Goal: Information Seeking & Learning: Understand process/instructions

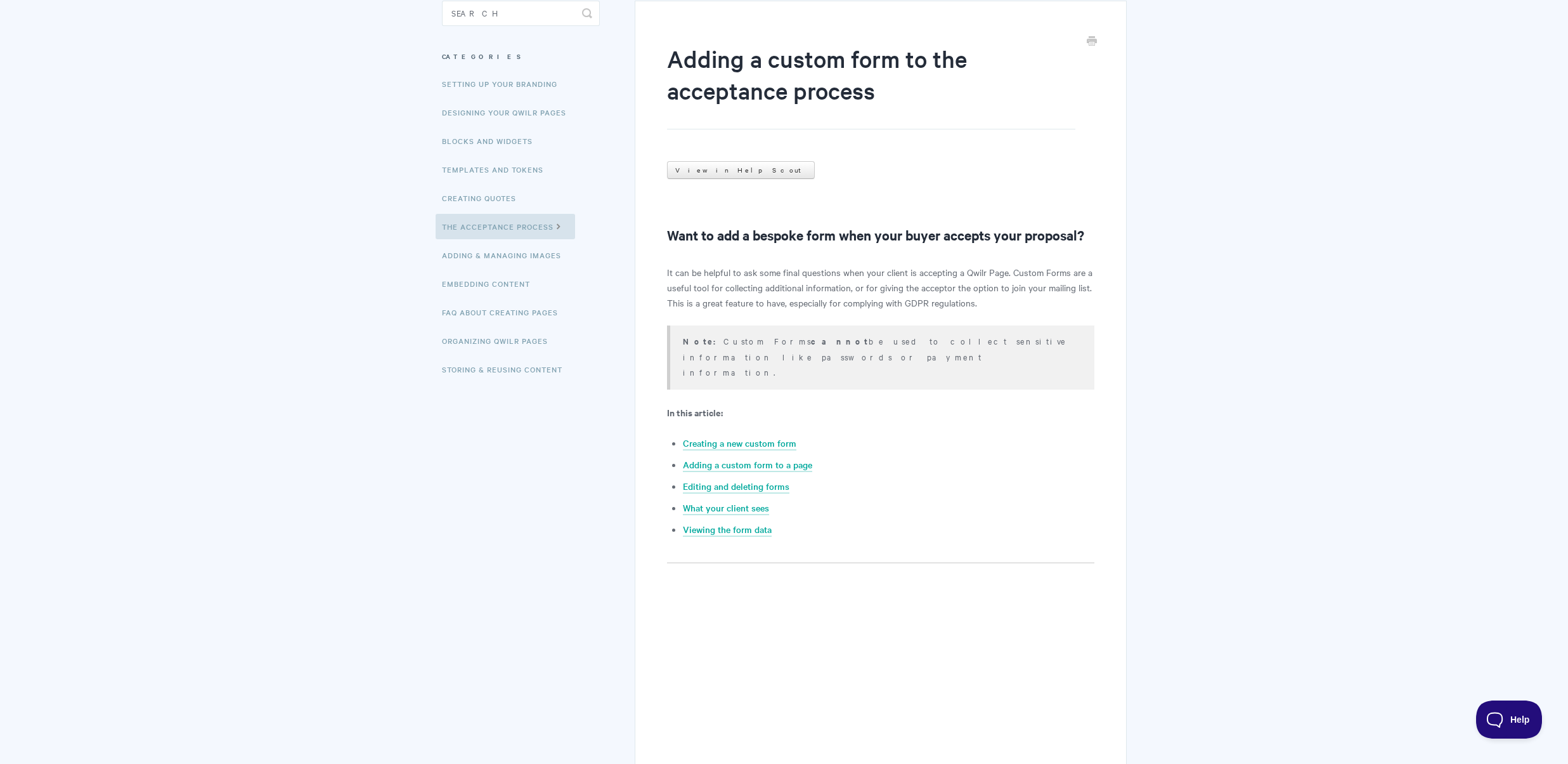
scroll to position [239, 0]
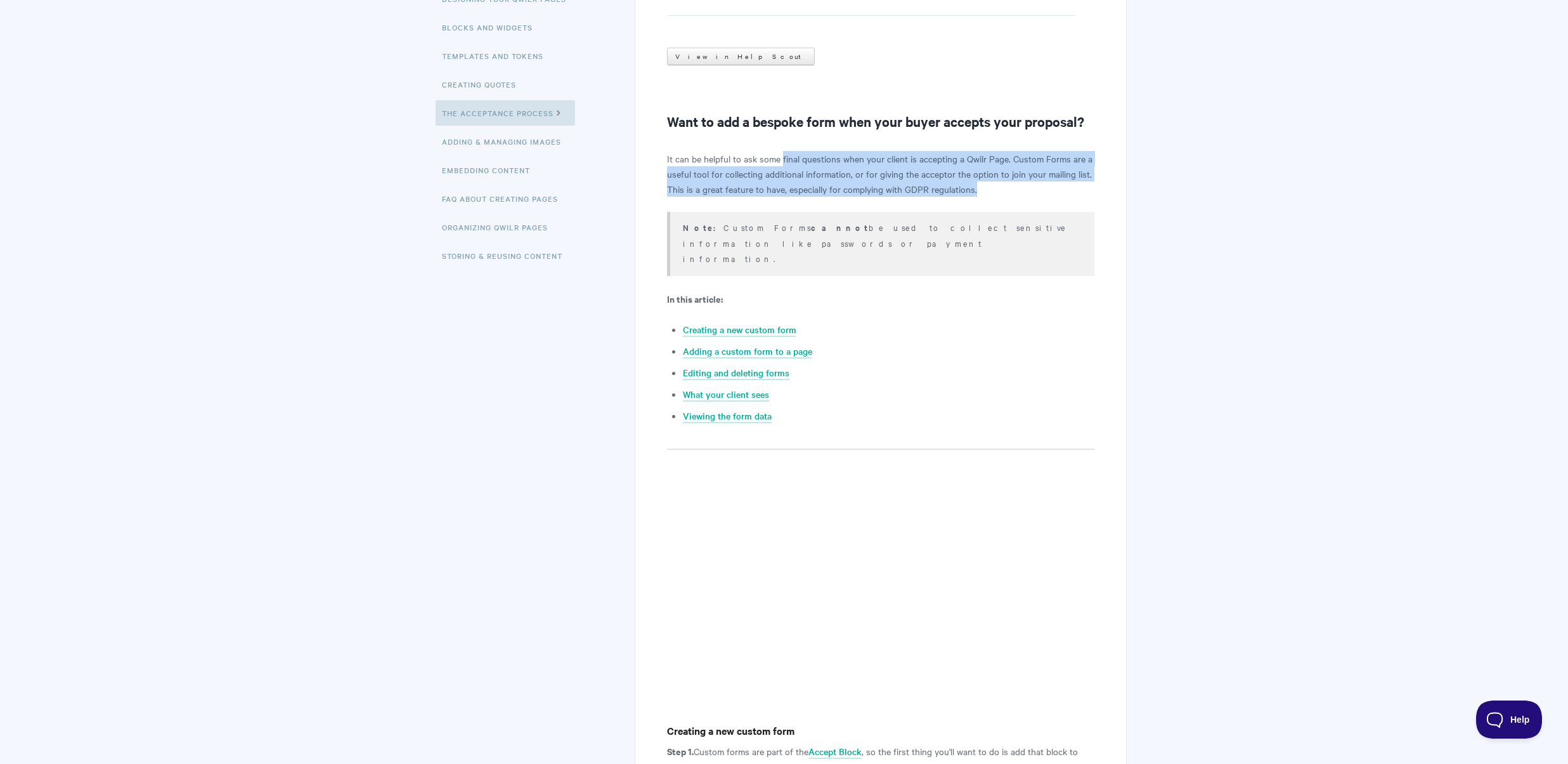
drag, startPoint x: 782, startPoint y: 159, endPoint x: 1083, endPoint y: 183, distance: 302.0
click at [1083, 183] on p "It can be helpful to ask some final questions when your client is accepting a Q…" at bounding box center [880, 173] width 427 height 45
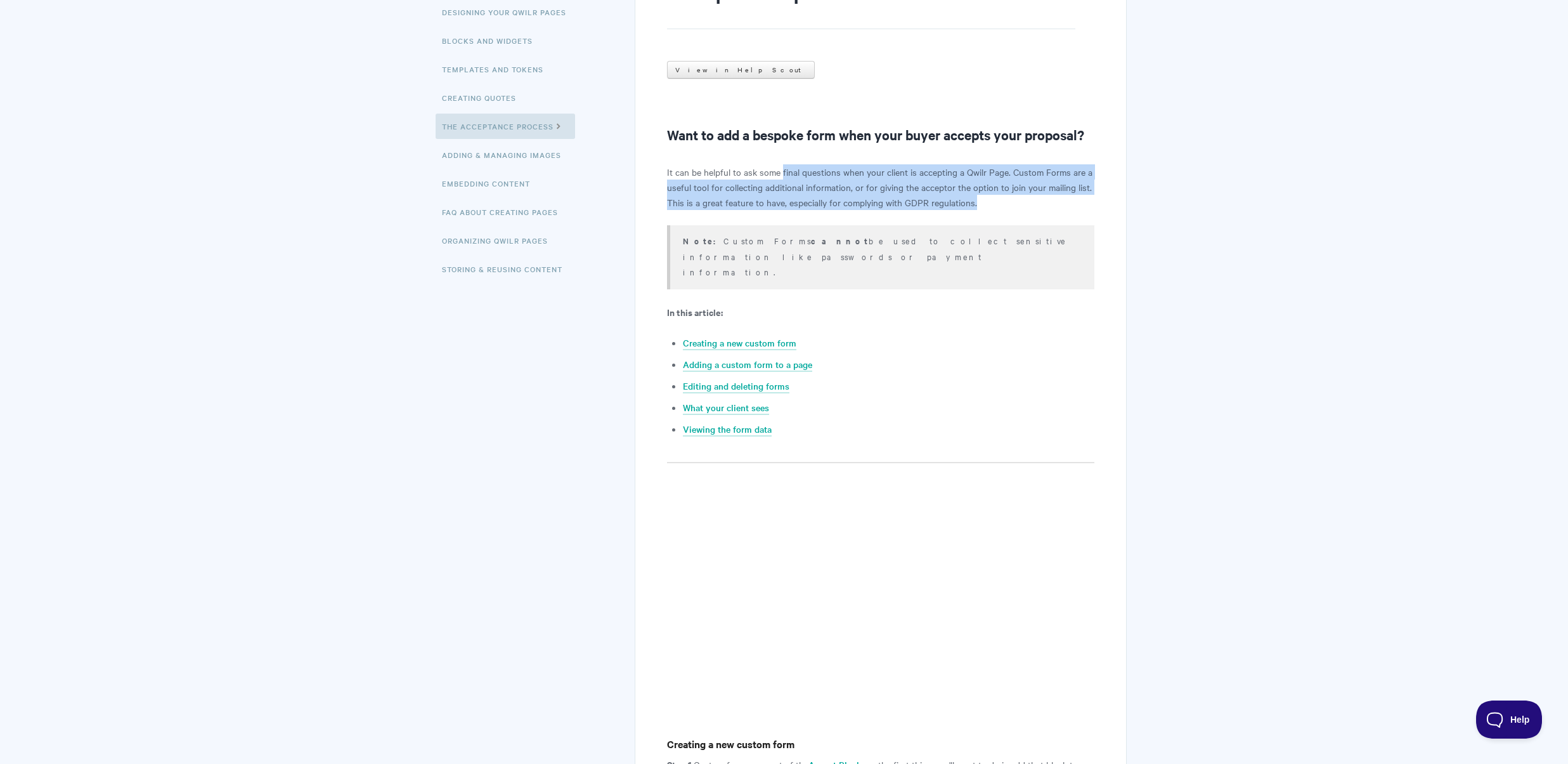
scroll to position [46, 0]
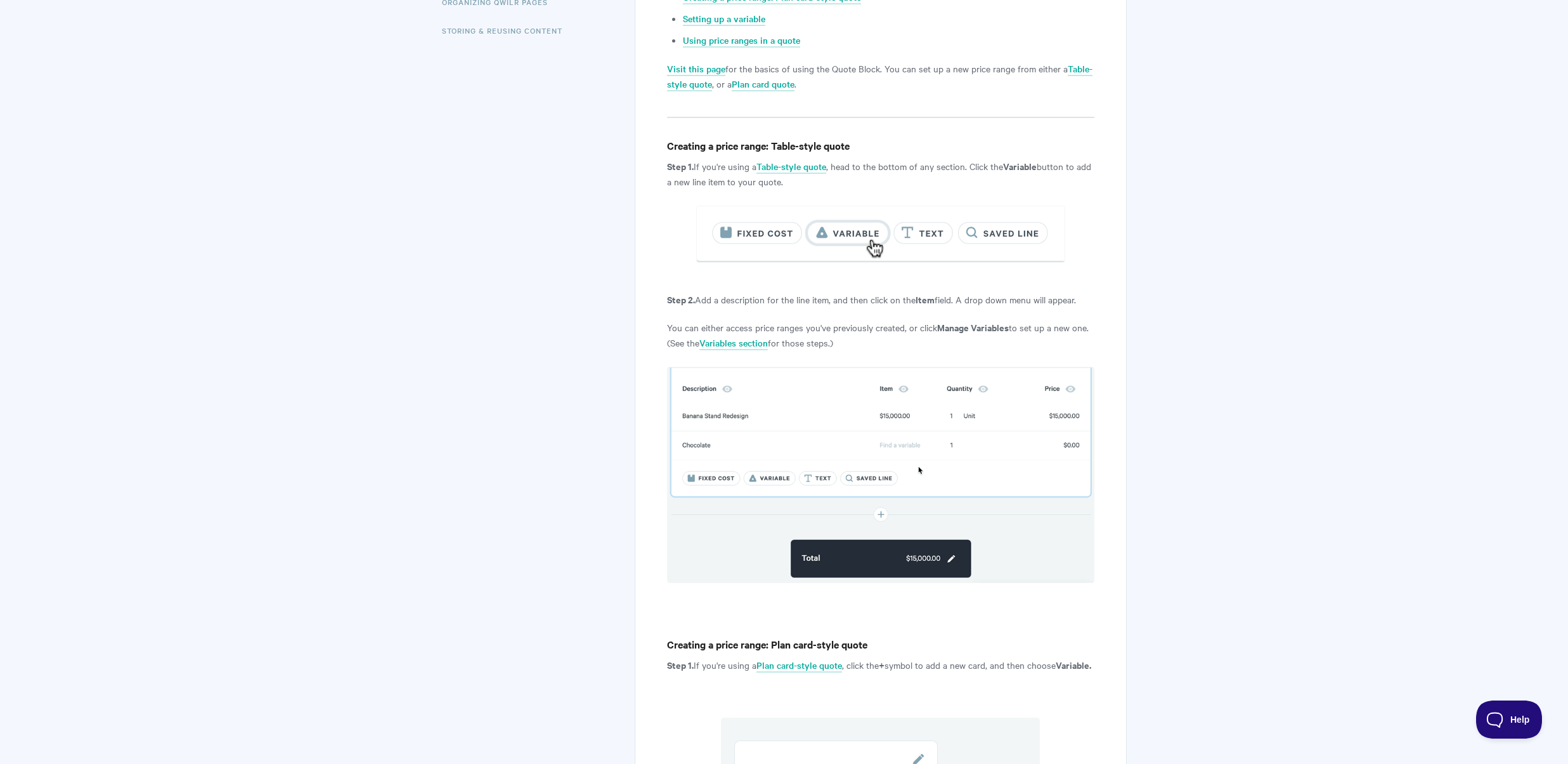
scroll to position [466, 0]
drag, startPoint x: 705, startPoint y: 297, endPoint x: 925, endPoint y: 295, distance: 220.0
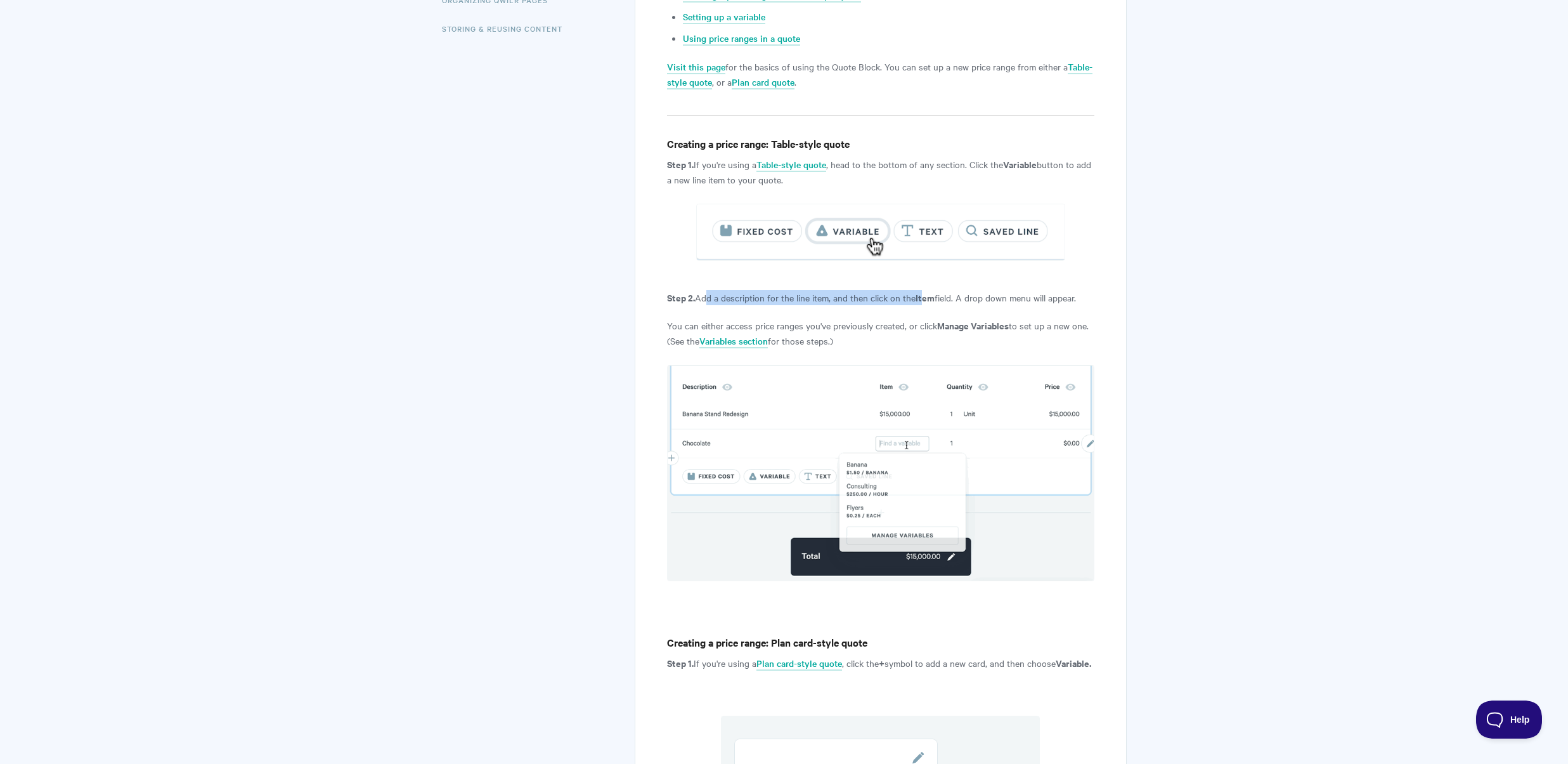
click at [925, 295] on p "Step 2. Add a description for the line item, and then click on the Item field. …" at bounding box center [880, 297] width 427 height 15
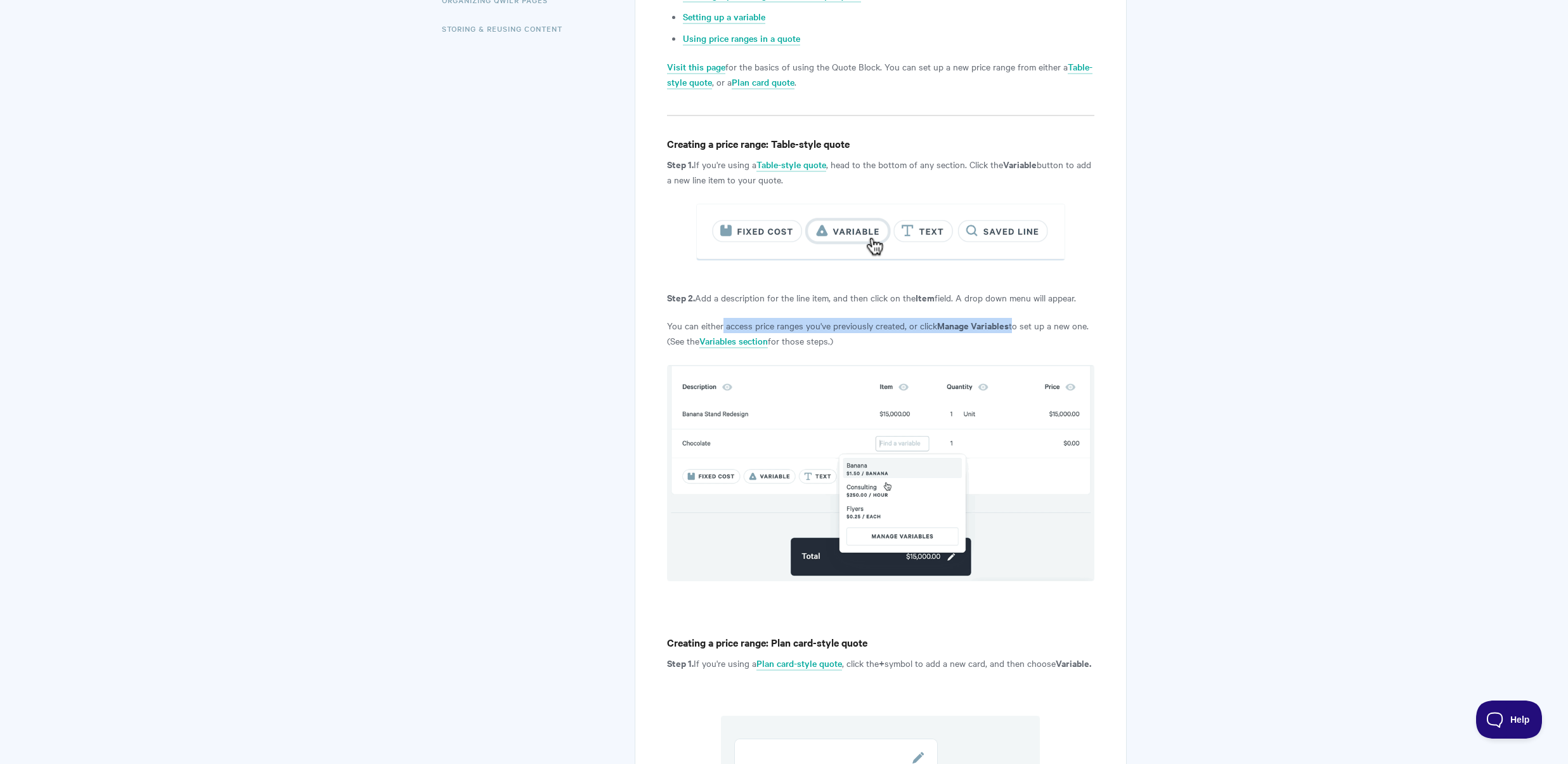
drag, startPoint x: 724, startPoint y: 324, endPoint x: 1014, endPoint y: 321, distance: 290.0
click at [1014, 321] on p "You can either access price ranges you've previously created, or click Manage V…" at bounding box center [880, 333] width 427 height 30
click at [732, 341] on link "Variables section" at bounding box center [734, 341] width 68 height 14
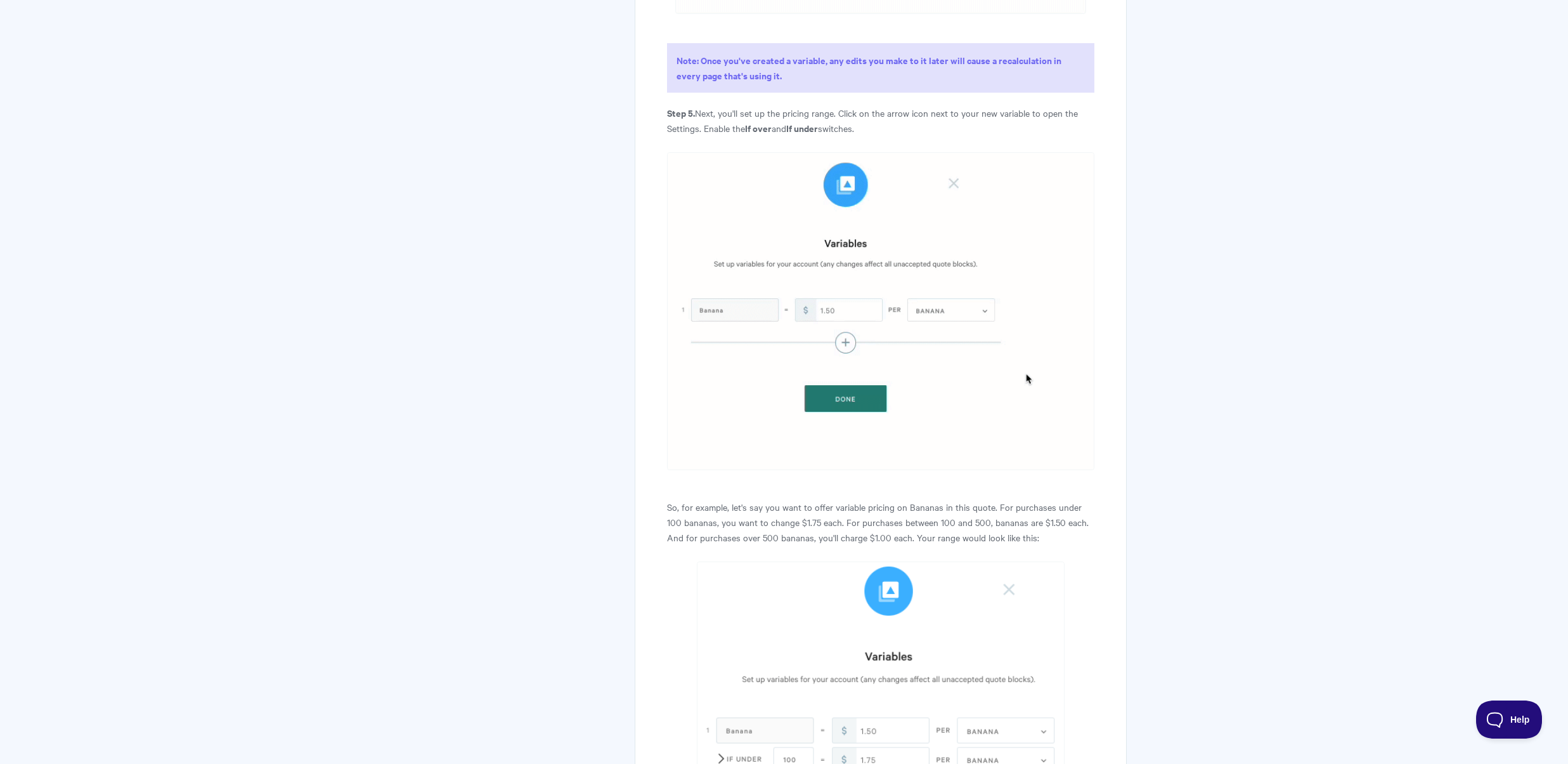
scroll to position [2894, 0]
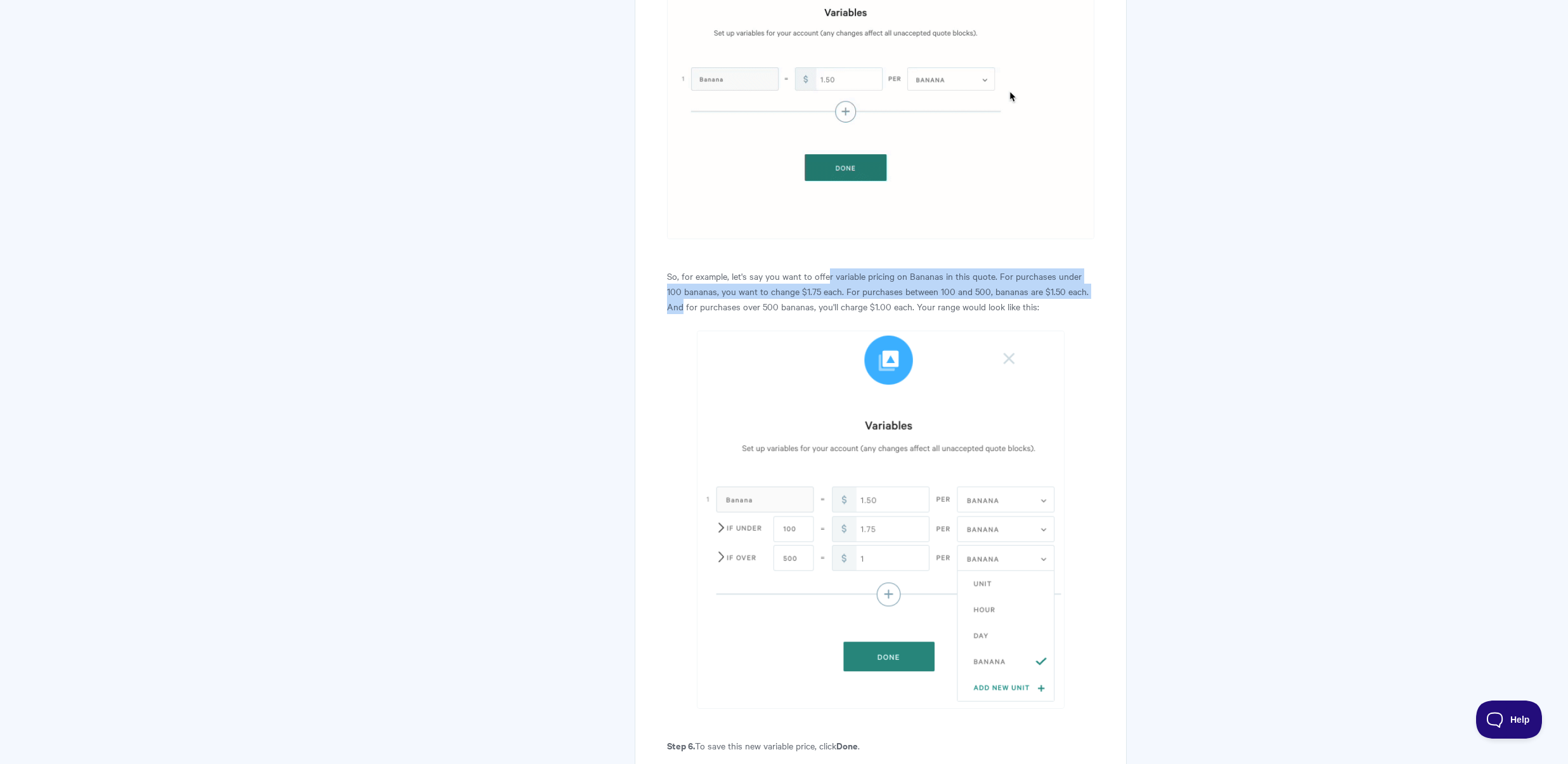
drag, startPoint x: 826, startPoint y: 290, endPoint x: 1088, endPoint y: 302, distance: 262.3
click at [1088, 302] on p "So, for example, let's say you want to offer variable pricing on Bananas in thi…" at bounding box center [880, 290] width 427 height 45
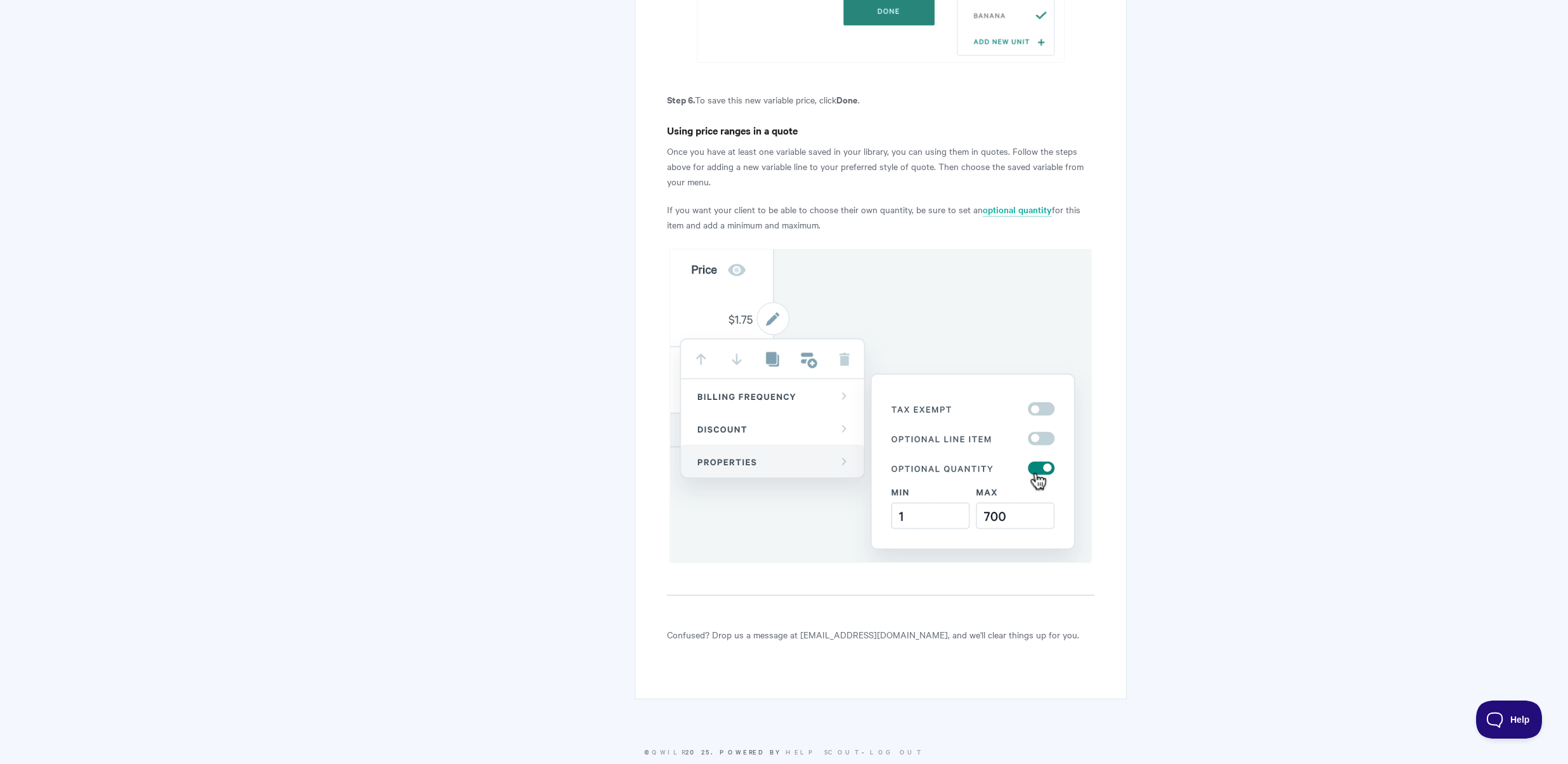
scroll to position [3537, 0]
drag, startPoint x: 668, startPoint y: 169, endPoint x: 1050, endPoint y: 177, distance: 382.1
click at [1050, 177] on p "Once you have at least one variable saved in your library, you can using them i…" at bounding box center [880, 169] width 427 height 45
drag, startPoint x: 737, startPoint y: 188, endPoint x: 910, endPoint y: 186, distance: 173.0
click at [910, 186] on p "Once you have at least one variable saved in your library, you can using them i…" at bounding box center [880, 169] width 427 height 45
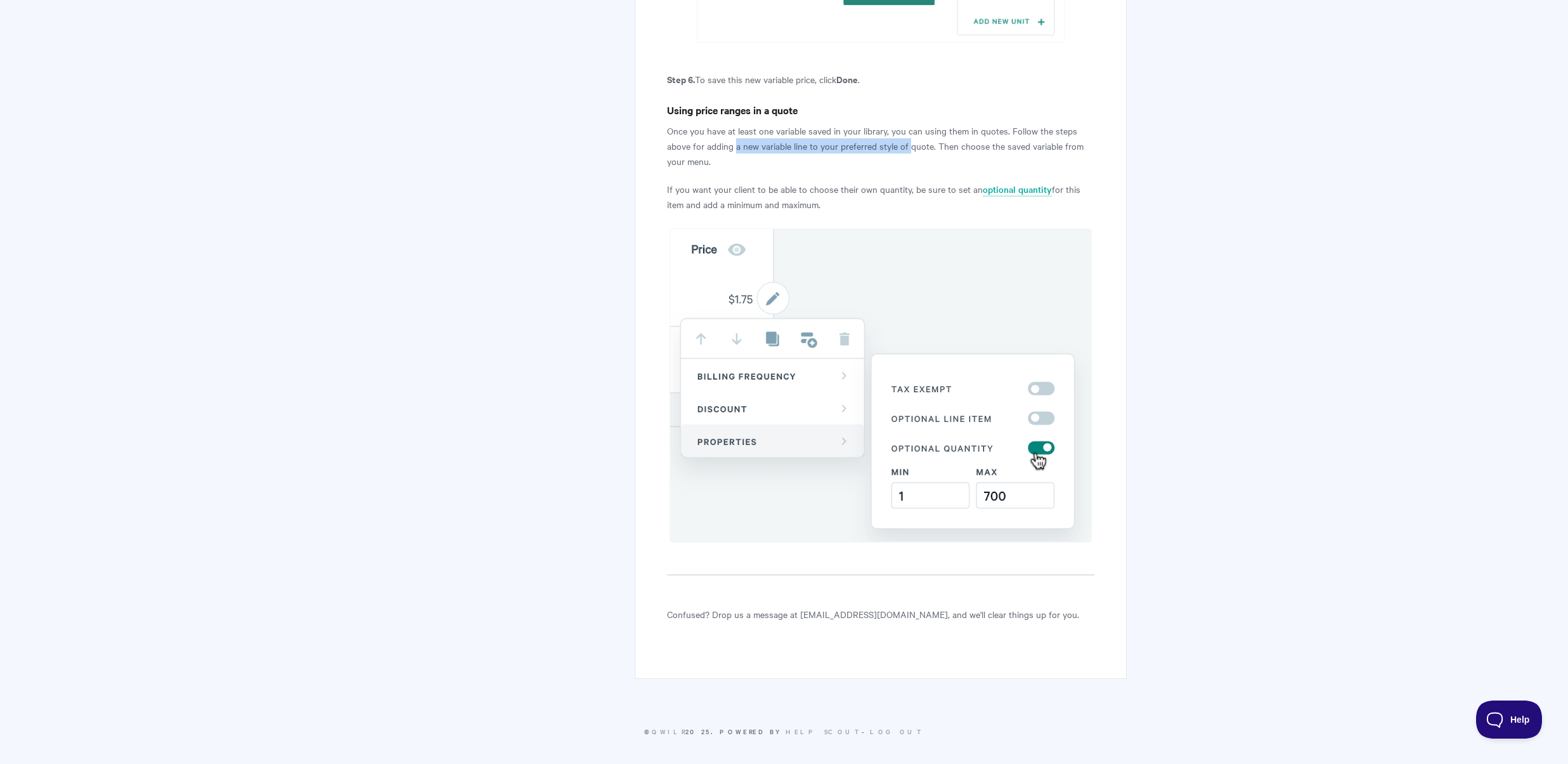
scroll to position [3580, 0]
drag, startPoint x: 700, startPoint y: 184, endPoint x: 788, endPoint y: 184, distance: 88.0
click at [788, 184] on p "If you want your client to be able to choose their own quantity, be sure to set…" at bounding box center [880, 192] width 427 height 30
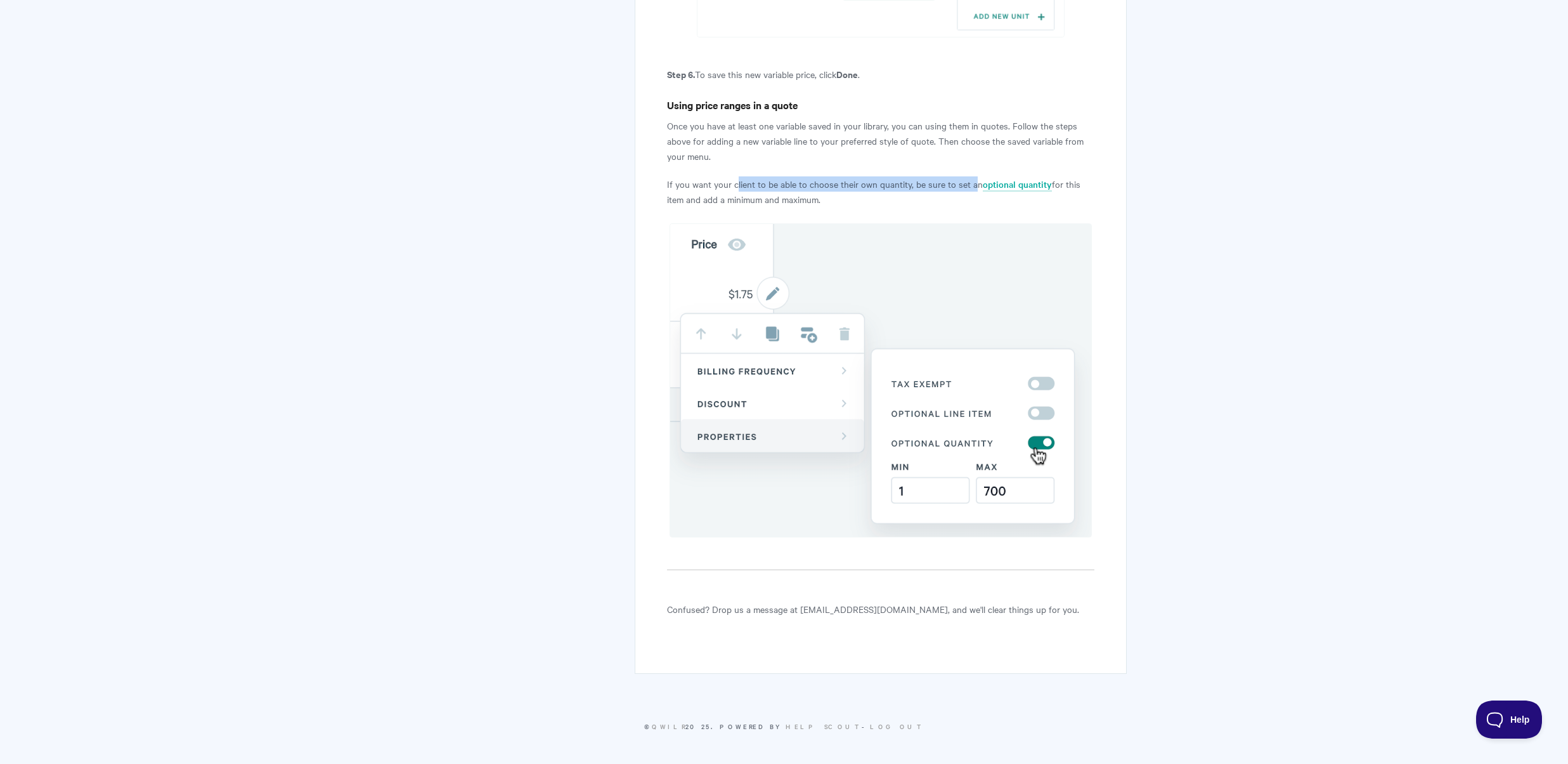
drag, startPoint x: 737, startPoint y: 184, endPoint x: 972, endPoint y: 182, distance: 235.0
click at [972, 182] on p "If you want your client to be able to choose their own quantity, be sure to set…" at bounding box center [880, 192] width 427 height 30
drag, startPoint x: 717, startPoint y: 124, endPoint x: 828, endPoint y: 124, distance: 111.0
click at [828, 124] on p "Once you have at least one variable saved in your library, you can using them i…" at bounding box center [880, 140] width 427 height 45
click at [731, 130] on p "Once you have at least one variable saved in your library, you can using them i…" at bounding box center [880, 140] width 427 height 45
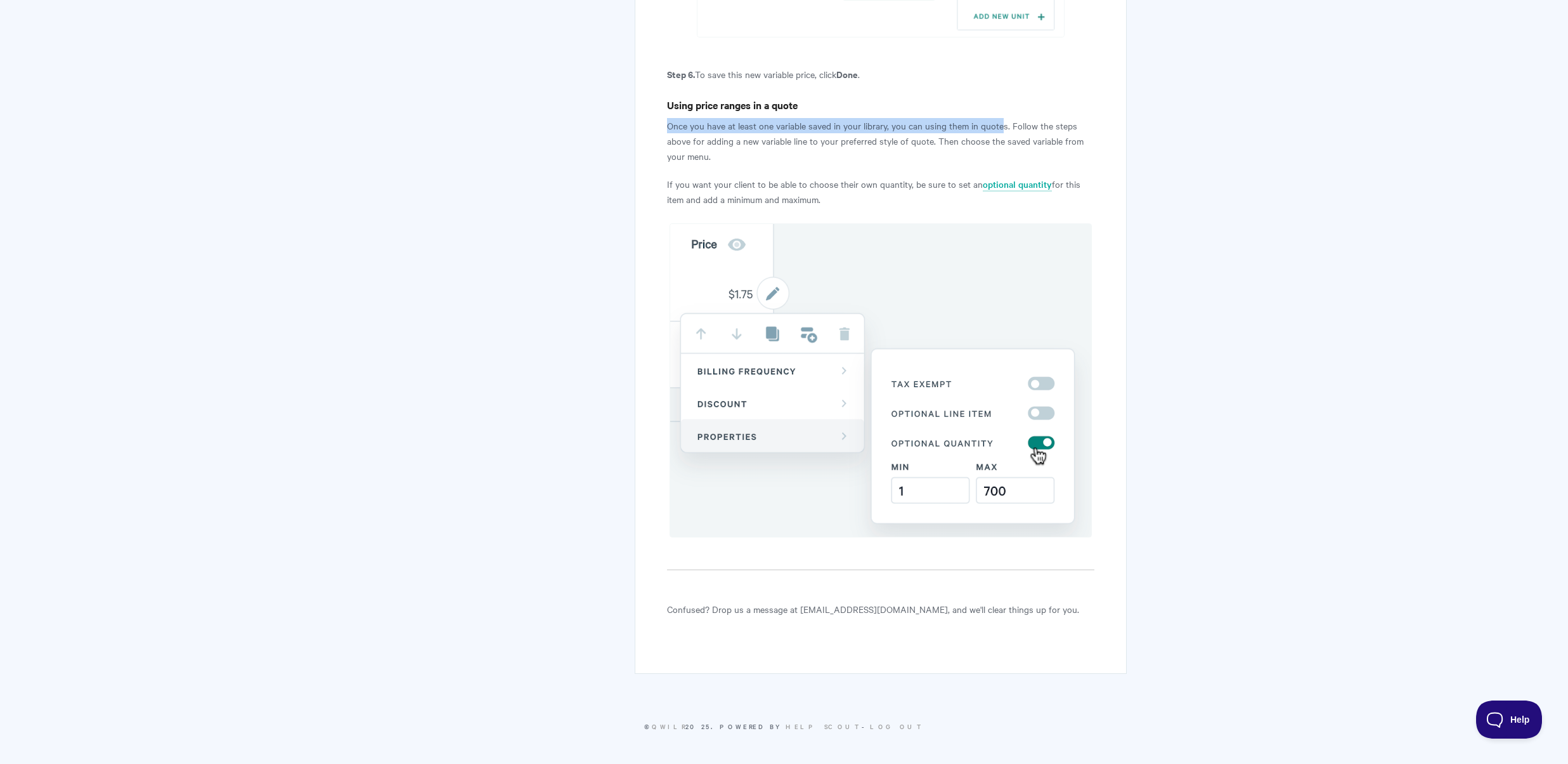
drag, startPoint x: 667, startPoint y: 126, endPoint x: 1003, endPoint y: 126, distance: 336.0
click at [1003, 126] on p "Once you have at least one variable saved in your library, you can using them i…" at bounding box center [880, 140] width 427 height 45
click at [693, 135] on p "Once you have at least one variable saved in your library, you can using them i…" at bounding box center [880, 140] width 427 height 45
drag, startPoint x: 668, startPoint y: 125, endPoint x: 1070, endPoint y: 142, distance: 402.4
click at [1070, 142] on p "Once you have at least one variable saved in your library, you can using them i…" at bounding box center [880, 140] width 427 height 45
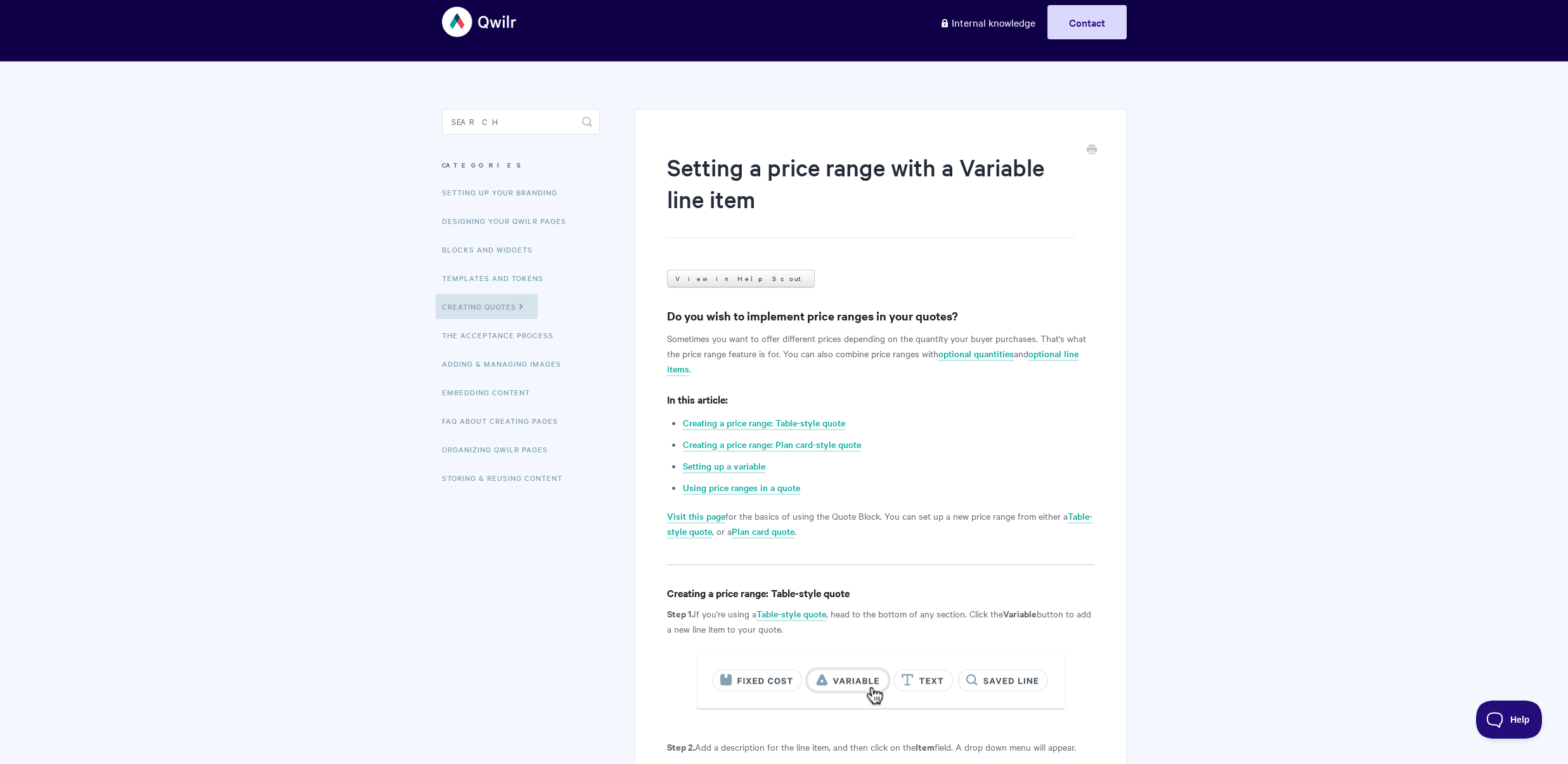
scroll to position [26, 0]
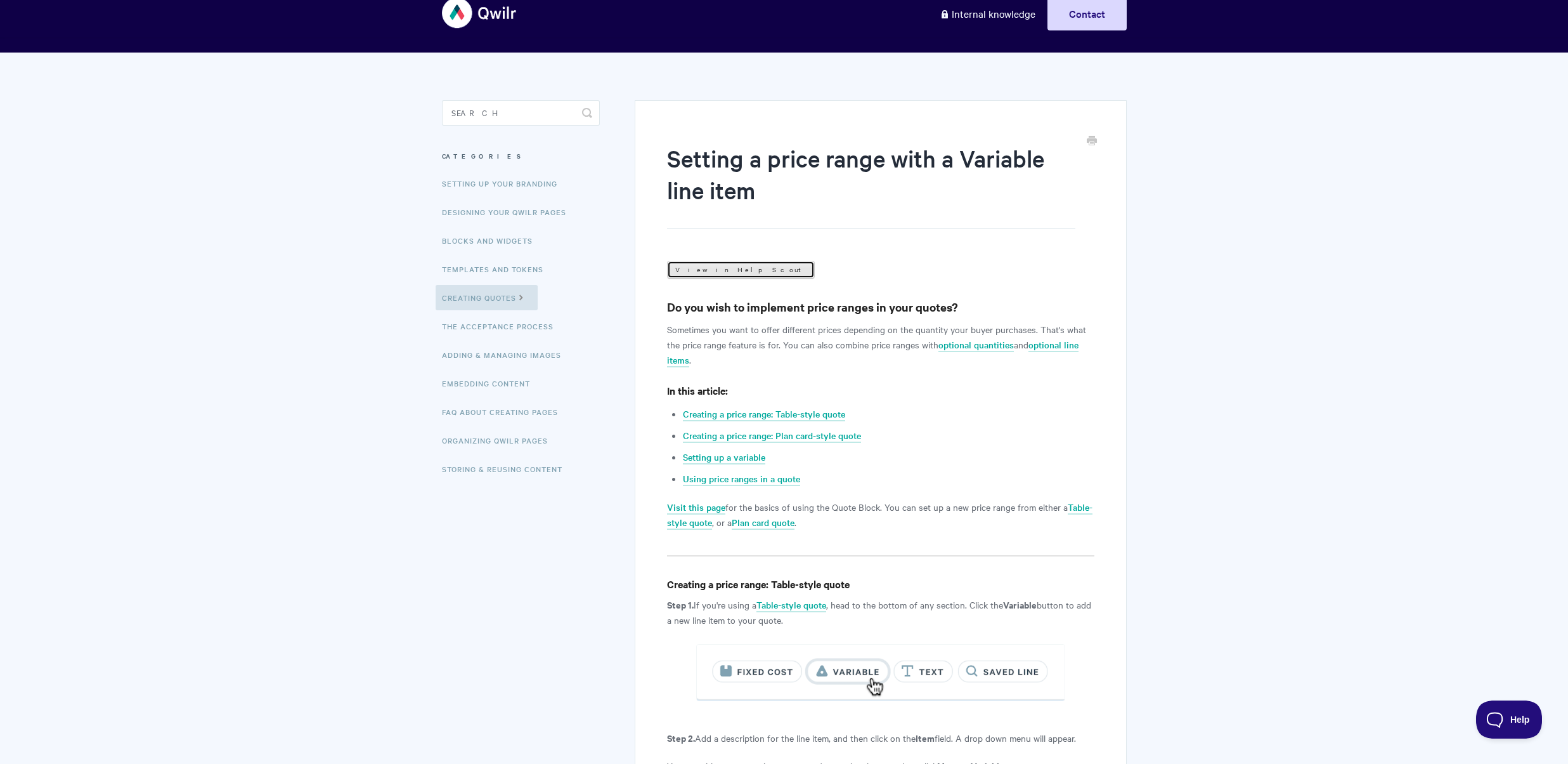
click at [695, 273] on link "View in Help Scout" at bounding box center [741, 269] width 147 height 18
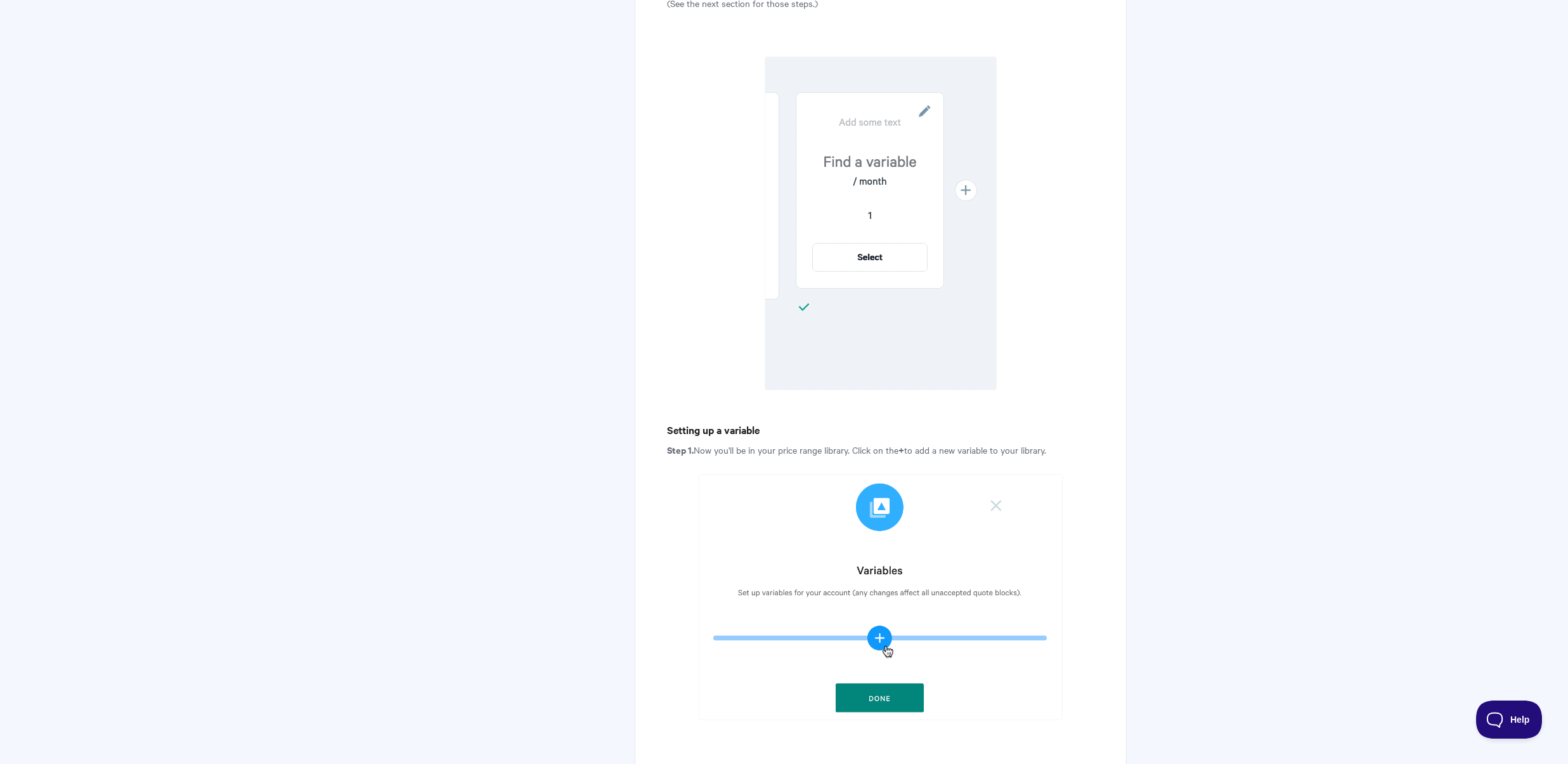
scroll to position [1563, 0]
